Goal: Browse casually: Explore the website without a specific task or goal

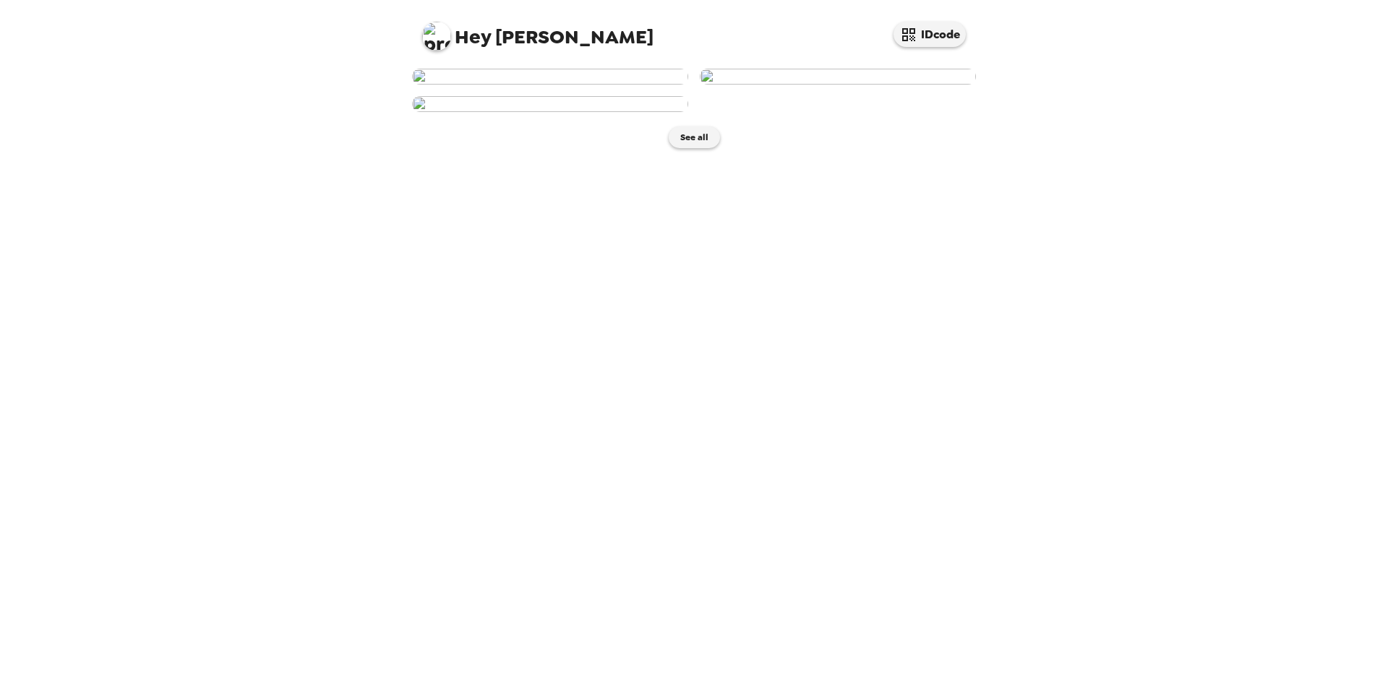
scroll to position [132, 0]
click at [685, 148] on button "See all" at bounding box center [694, 138] width 51 height 22
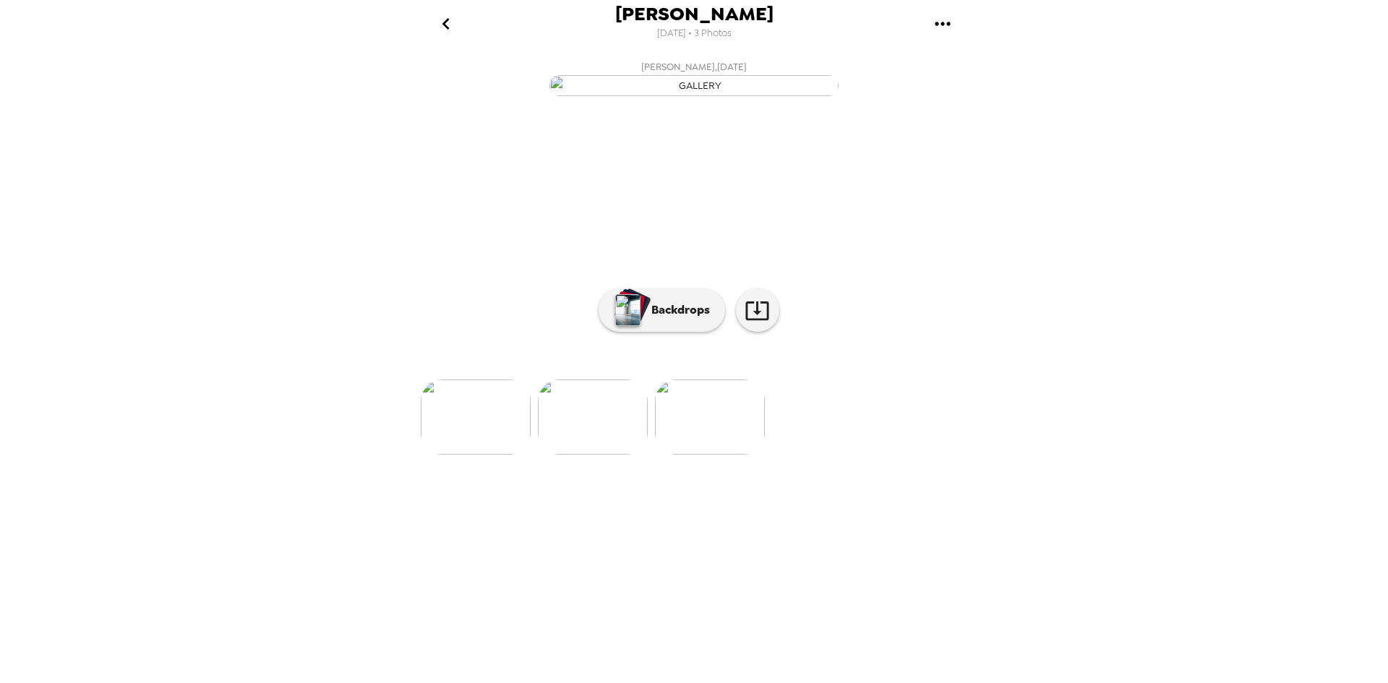
scroll to position [0, 234]
click at [647, 332] on button "Backdrops" at bounding box center [662, 309] width 127 height 43
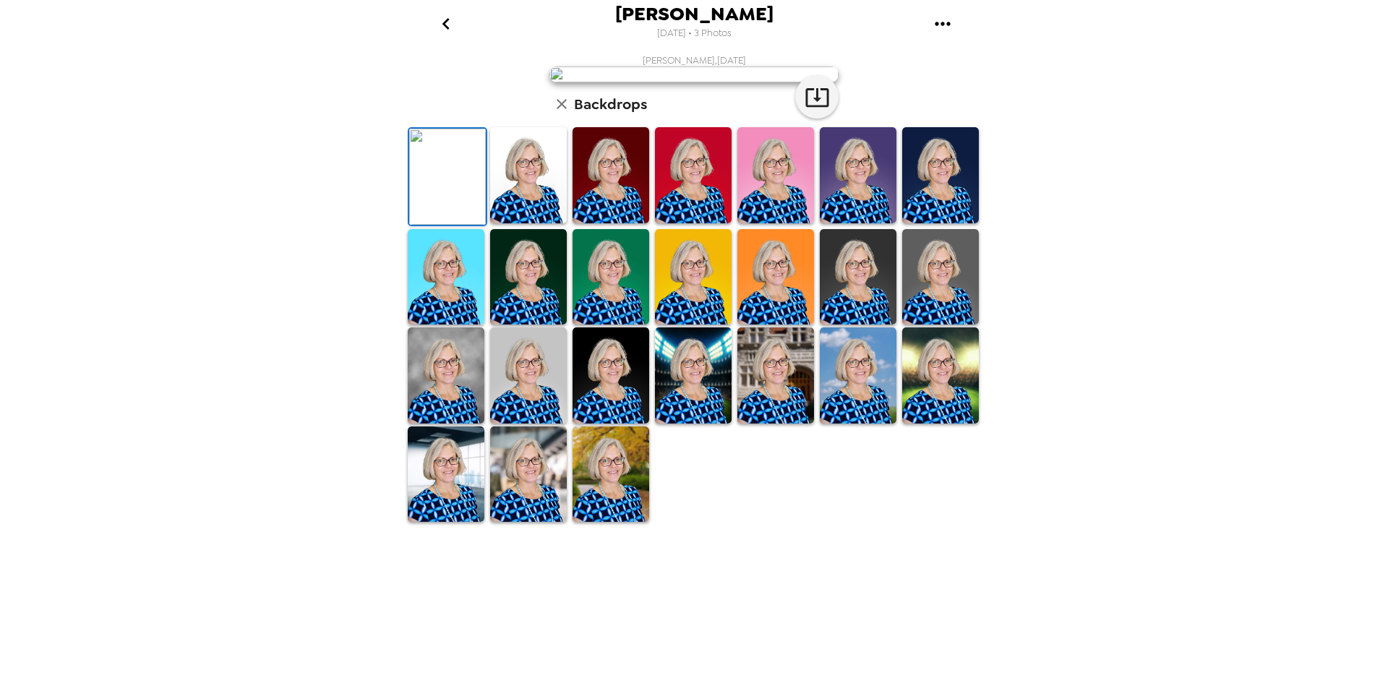
scroll to position [40, 0]
click at [537, 223] on img at bounding box center [528, 175] width 77 height 96
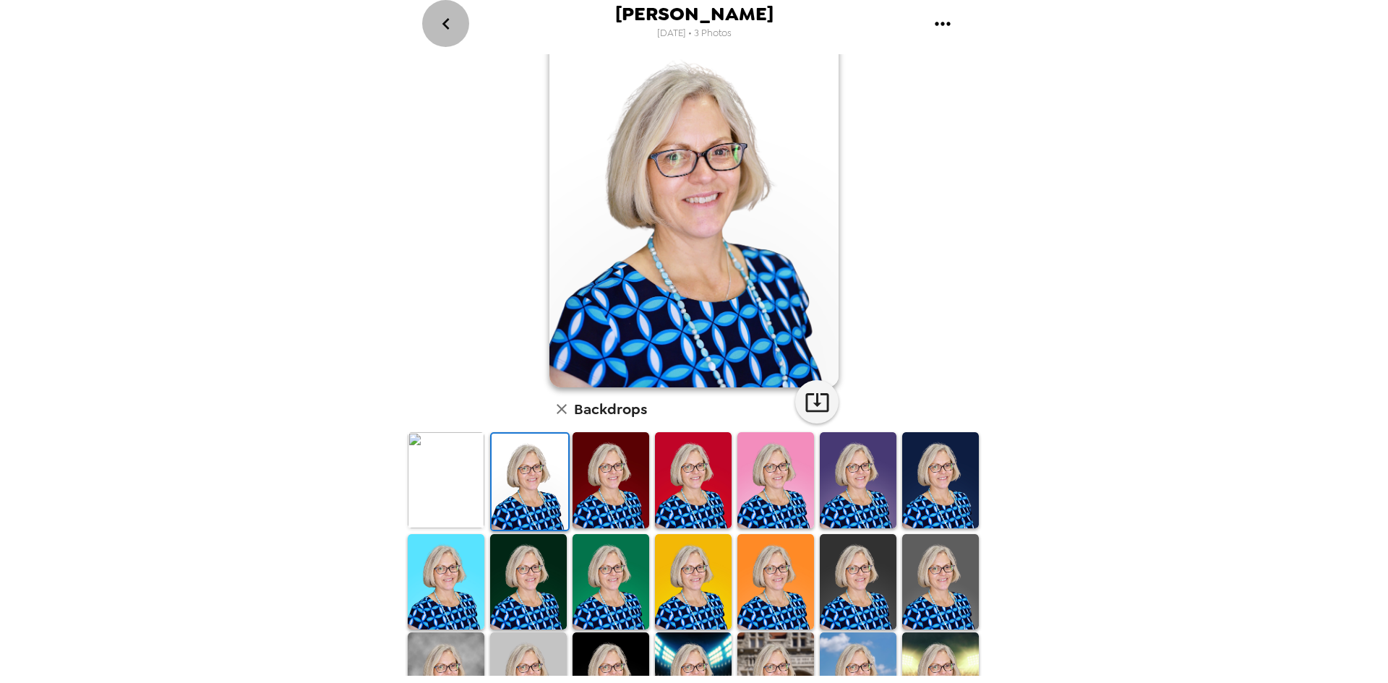
click at [453, 22] on icon "go back" at bounding box center [446, 23] width 23 height 23
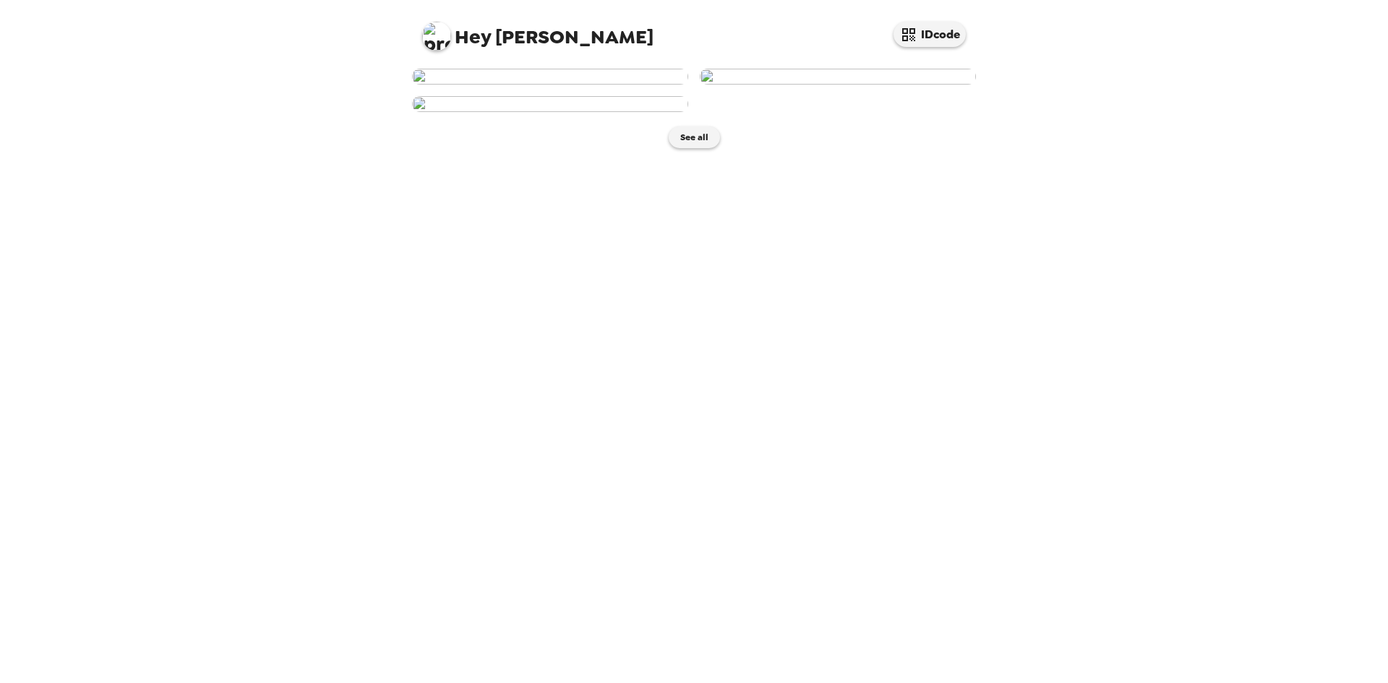
click at [620, 85] on img at bounding box center [550, 77] width 276 height 16
